Goal: Task Accomplishment & Management: Manage account settings

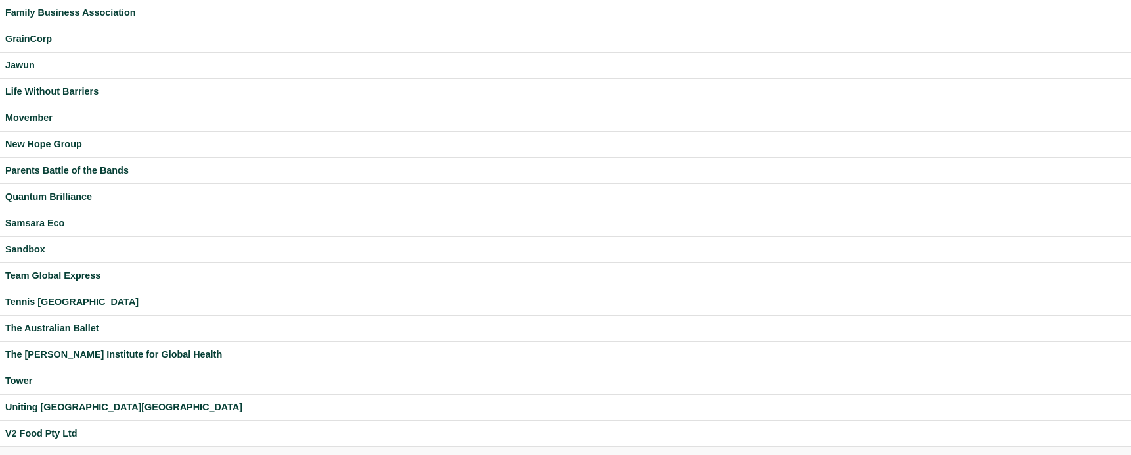
scroll to position [330, 0]
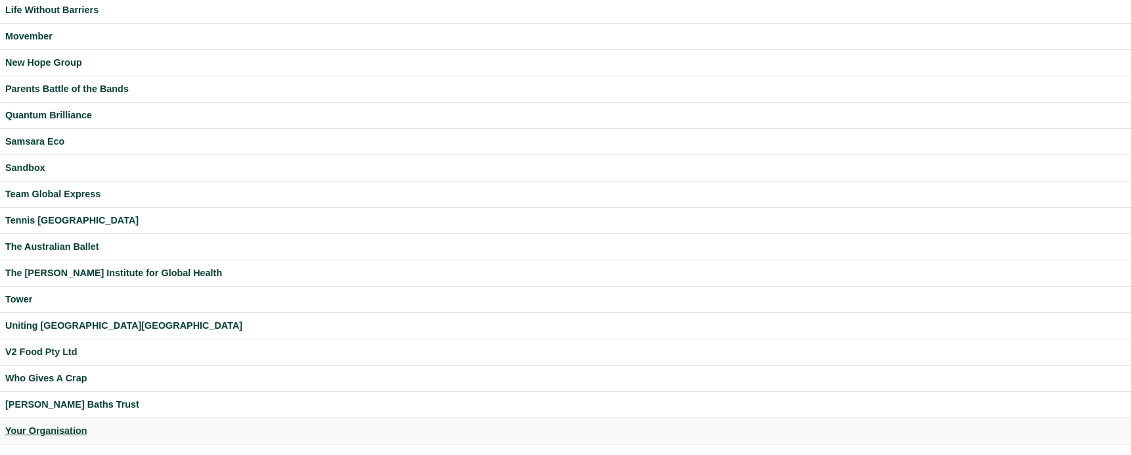
click at [64, 429] on div "Your Organisation" at bounding box center [565, 430] width 1121 height 15
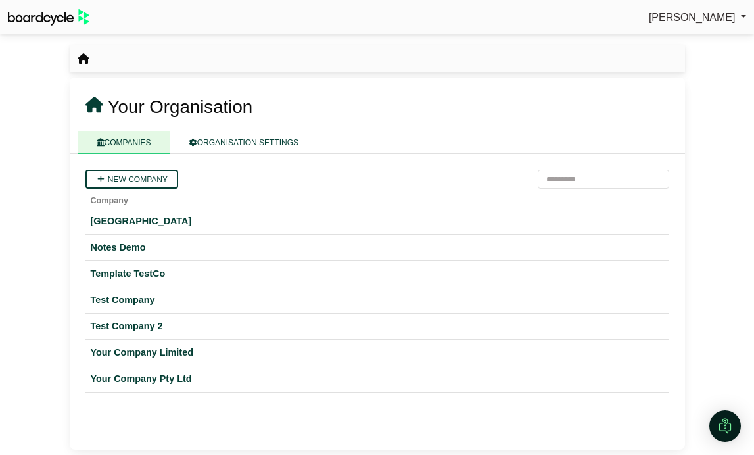
click at [719, 7] on div "[PERSON_NAME] Sign Out" at bounding box center [377, 17] width 754 height 23
click at [726, 13] on span "[PERSON_NAME]" at bounding box center [691, 17] width 87 height 11
click at [704, 45] on link "Sign Out" at bounding box center [693, 39] width 105 height 25
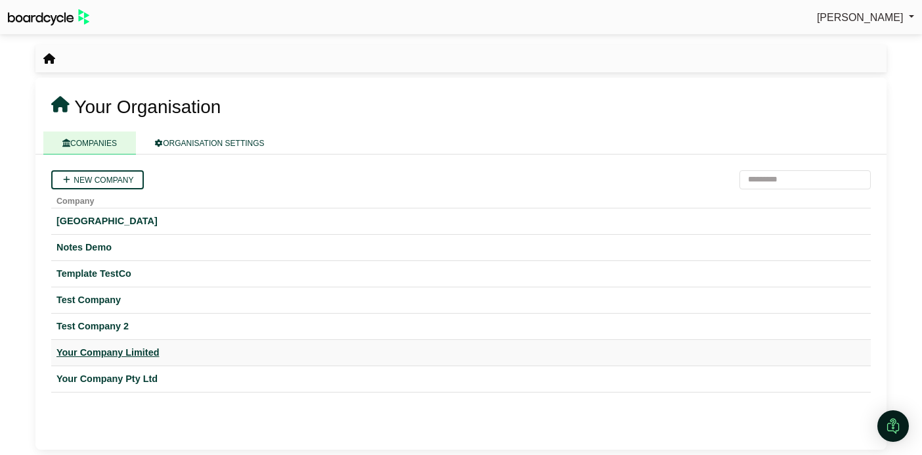
drag, startPoint x: 139, startPoint y: 353, endPoint x: 480, endPoint y: 76, distance: 439.1
click at [139, 353] on div "Your Company Limited" at bounding box center [461, 352] width 809 height 15
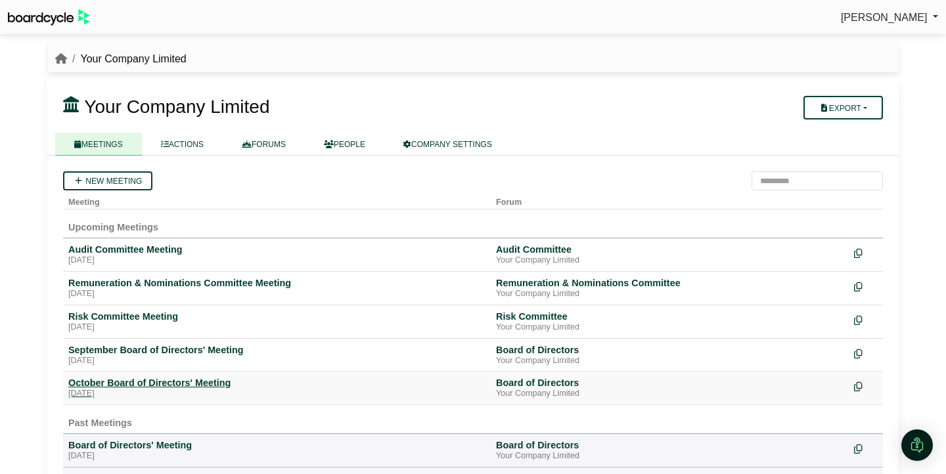
click at [196, 385] on div "October Board of Directors' Meeting" at bounding box center [276, 383] width 417 height 12
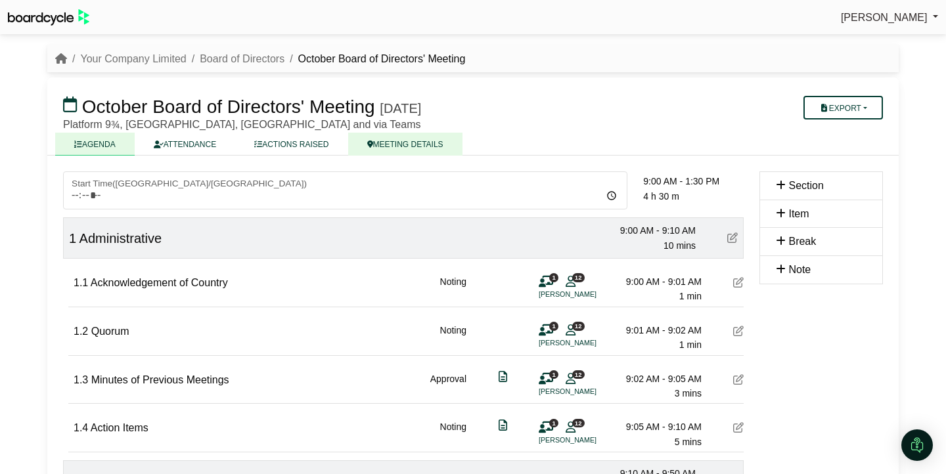
click at [388, 144] on link "MEETING DETAILS" at bounding box center [405, 144] width 114 height 23
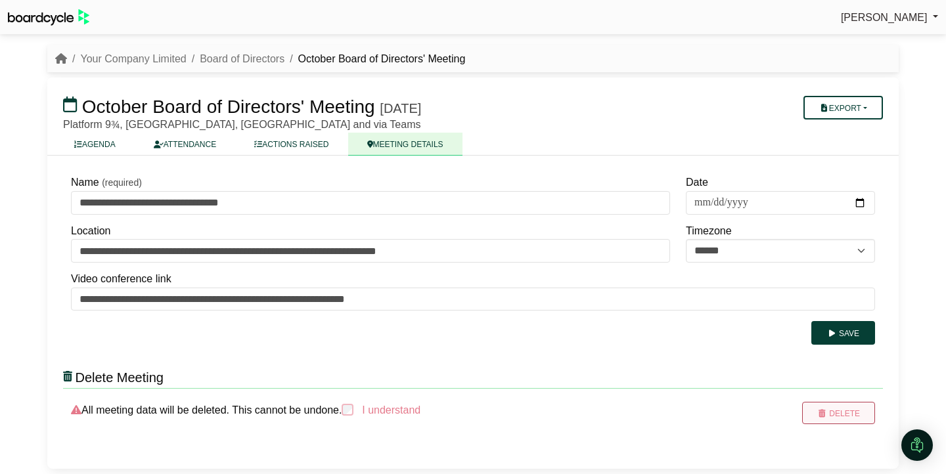
click at [832, 414] on button "Delete" at bounding box center [838, 413] width 73 height 22
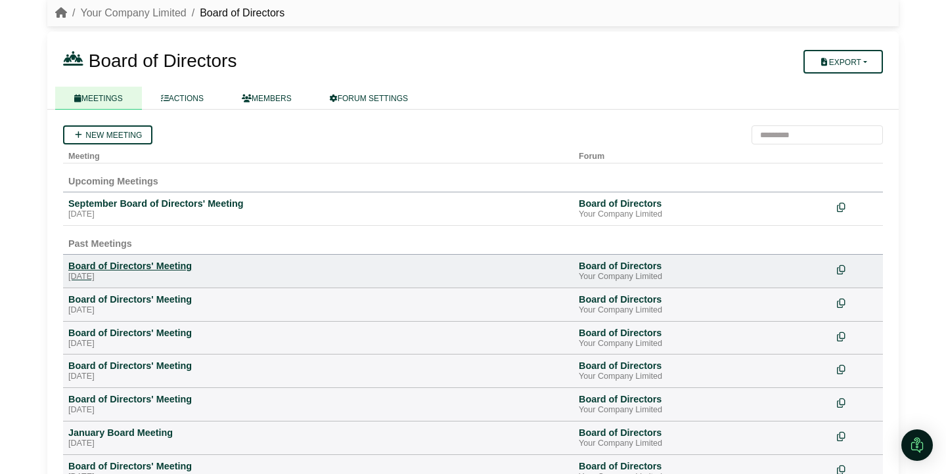
scroll to position [49, 0]
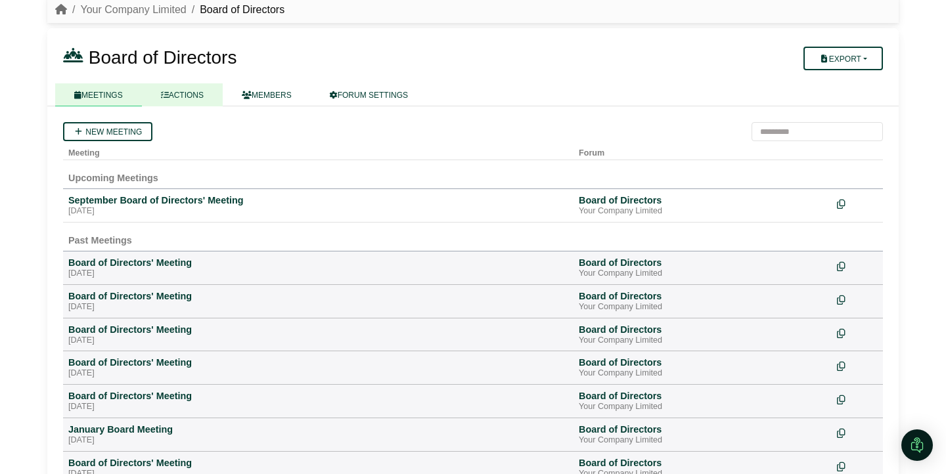
click at [184, 93] on link "ACTIONS" at bounding box center [182, 94] width 81 height 23
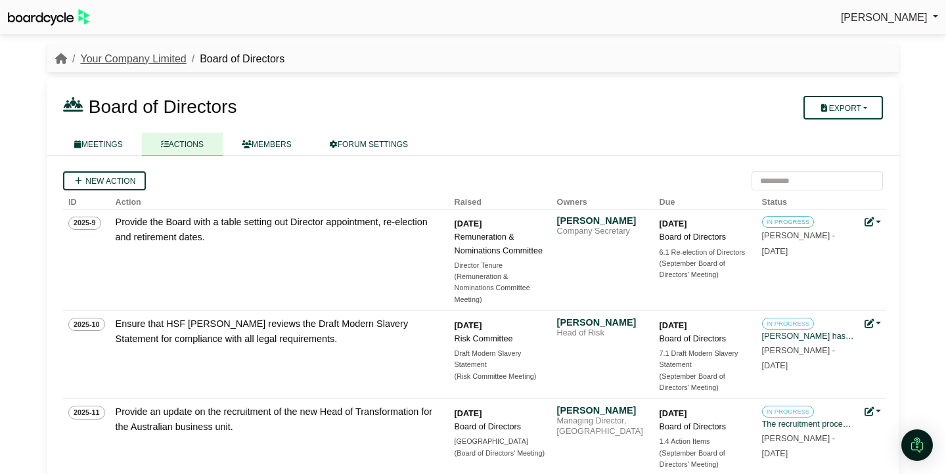
click at [122, 56] on link "Your Company Limited" at bounding box center [133, 58] width 106 height 11
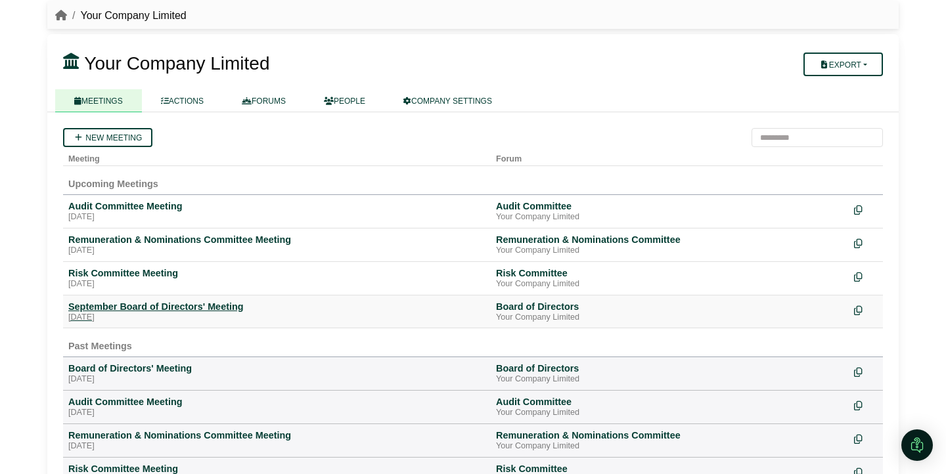
scroll to position [47, 0]
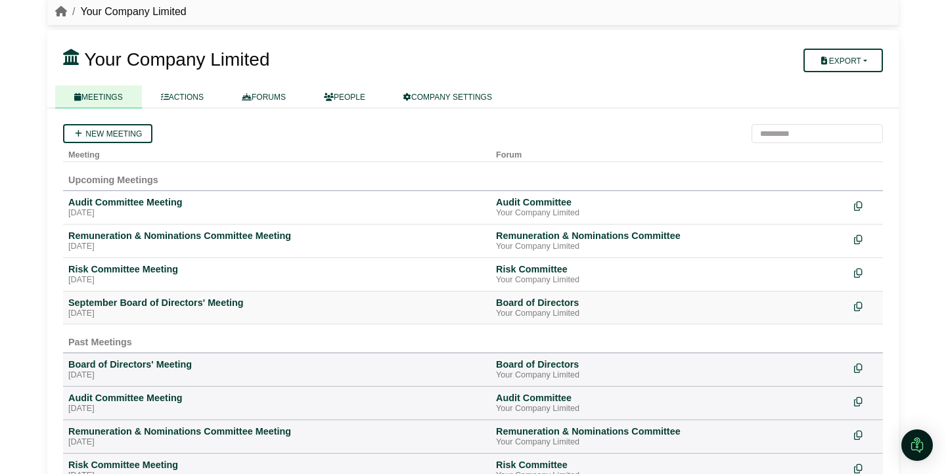
drag, startPoint x: 170, startPoint y: 306, endPoint x: 220, endPoint y: 296, distance: 50.9
click at [170, 306] on div "September Board of Directors' Meeting" at bounding box center [276, 303] width 417 height 12
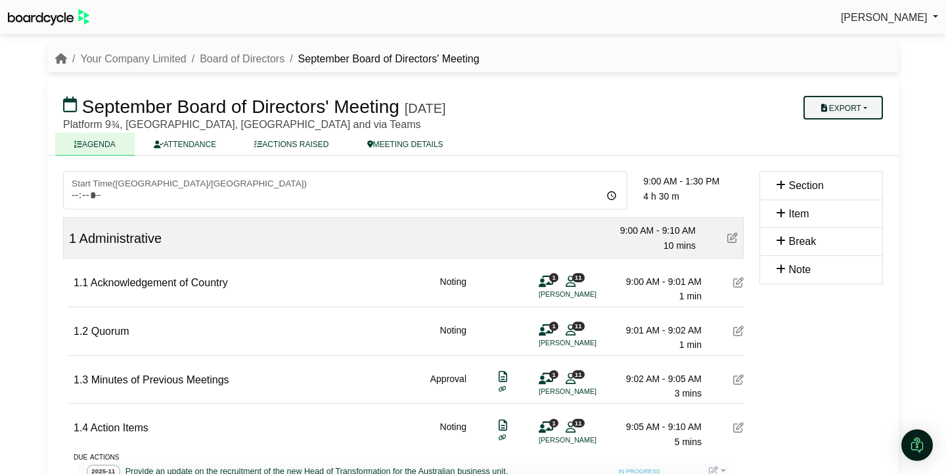
click at [862, 102] on button "Export" at bounding box center [843, 108] width 79 height 24
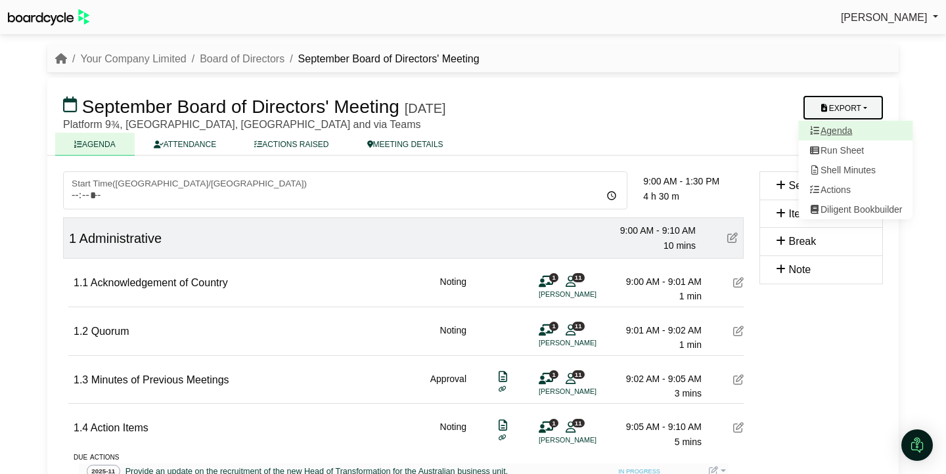
click at [850, 126] on link "Agenda" at bounding box center [856, 131] width 114 height 20
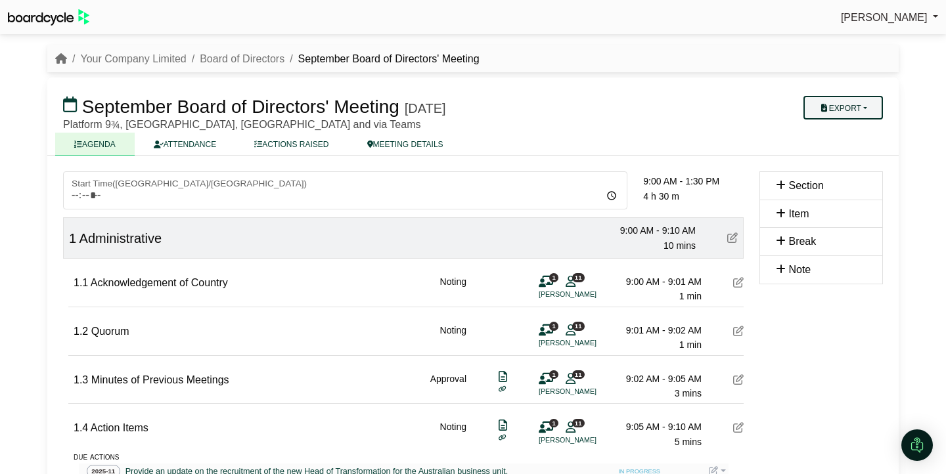
click at [859, 106] on button "Export" at bounding box center [843, 108] width 79 height 24
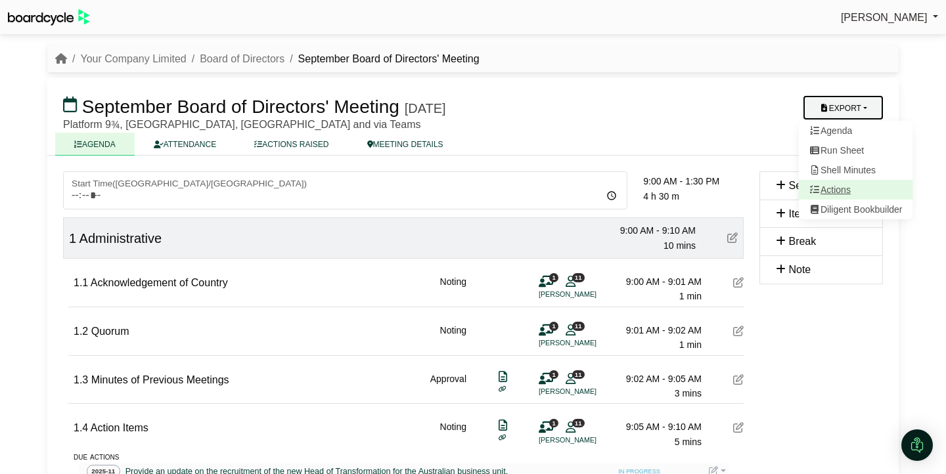
click at [860, 191] on link "Actions" at bounding box center [856, 190] width 114 height 20
